Goal: Check status: Check status

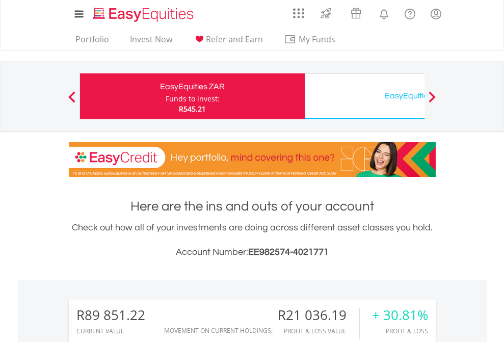
scroll to position [98, 160]
click at [165, 96] on div "Funds to invest:" at bounding box center [192, 99] width 54 height 10
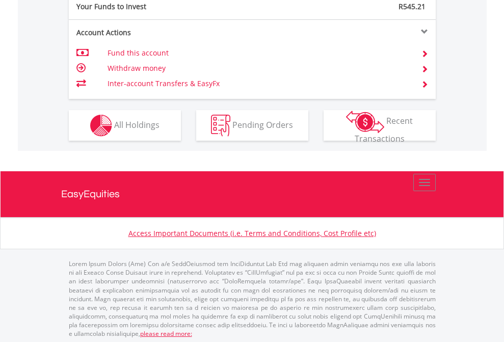
scroll to position [1017, 0]
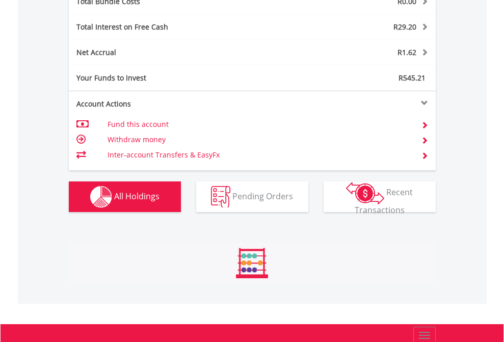
scroll to position [98, 160]
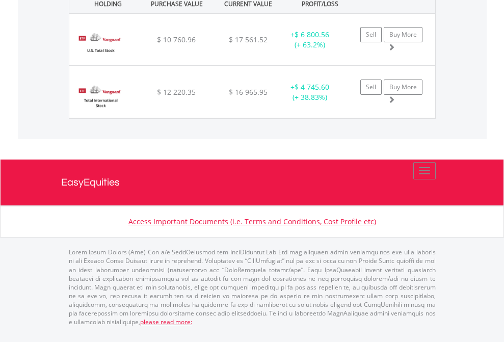
scroll to position [98, 160]
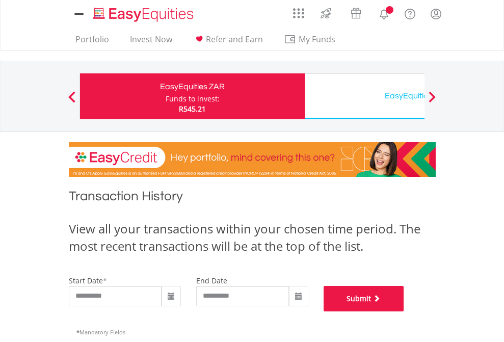
click at [404, 311] on button "Submit" at bounding box center [363, 298] width 80 height 25
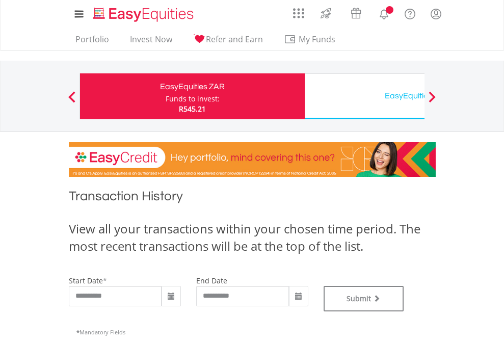
click at [364, 96] on div "EasyEquities USD" at bounding box center [417, 96] width 212 height 14
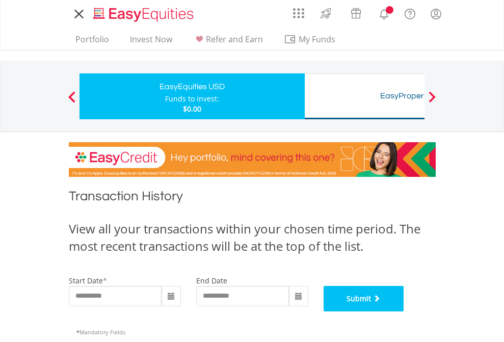
click at [404, 311] on button "Submit" at bounding box center [363, 298] width 80 height 25
